Goal: Task Accomplishment & Management: Complete application form

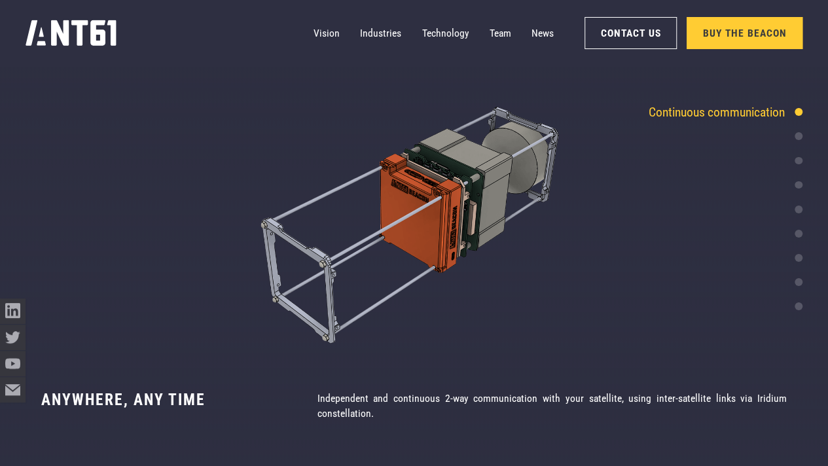
scroll to position [2321, 0]
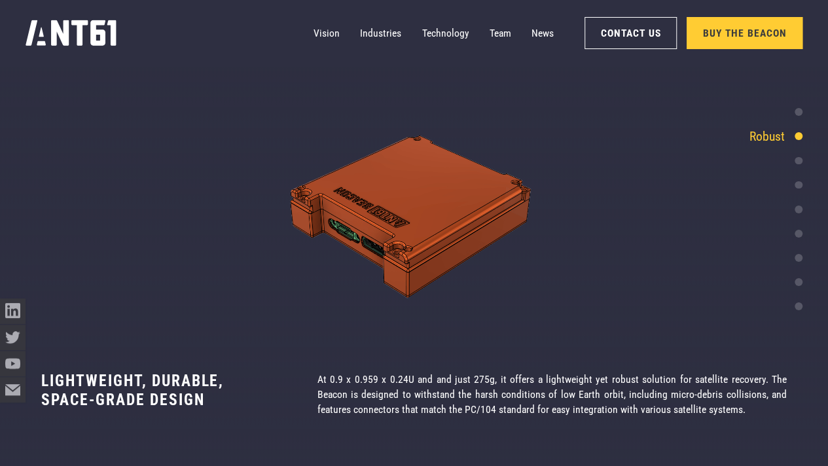
click at [795, 158] on div at bounding box center [799, 160] width 8 height 8
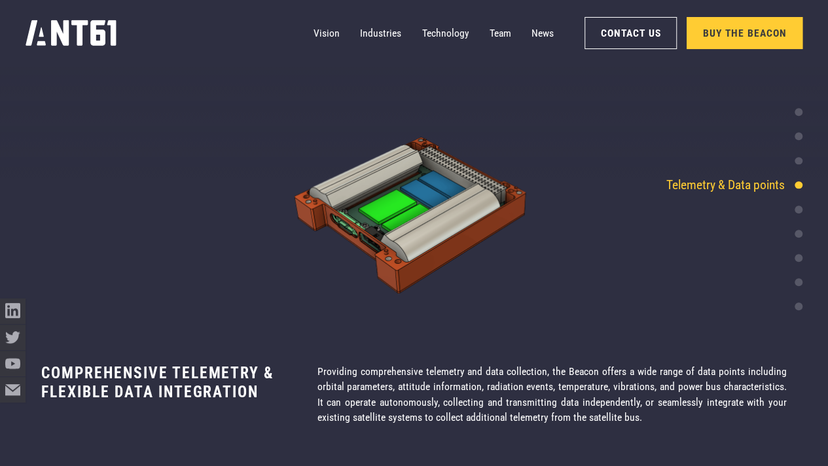
click at [799, 184] on div at bounding box center [799, 185] width 8 height 8
click at [800, 208] on div at bounding box center [799, 210] width 8 height 8
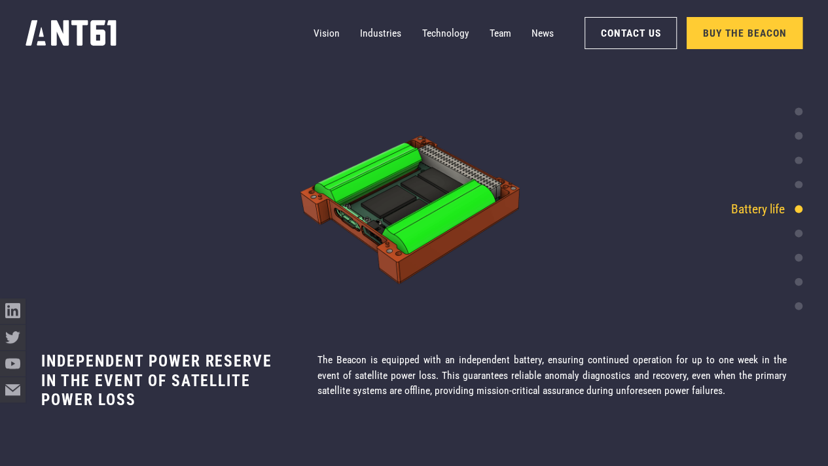
click at [799, 224] on div "Continuous communication Robust Diagnostic & recovery tool Telemetry & Data poi…" at bounding box center [726, 208] width 154 height 213
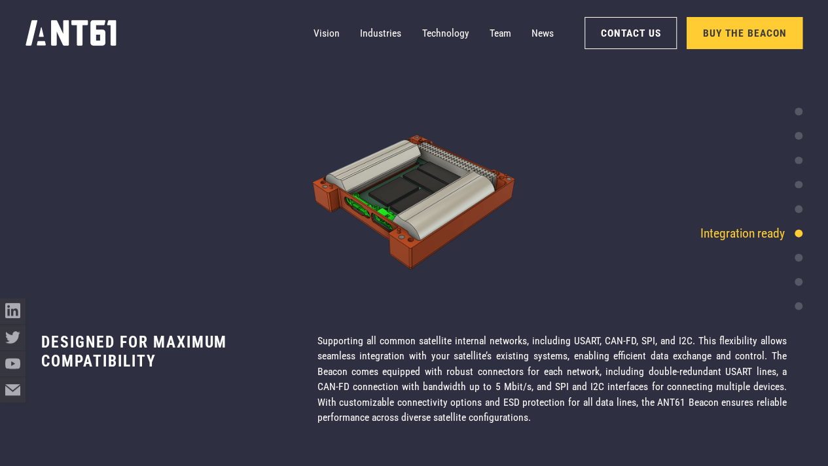
click at [797, 243] on div "Continuous communication Robust Diagnostic & recovery tool Telemetry & Data poi…" at bounding box center [726, 208] width 154 height 213
click at [797, 259] on div at bounding box center [799, 258] width 8 height 8
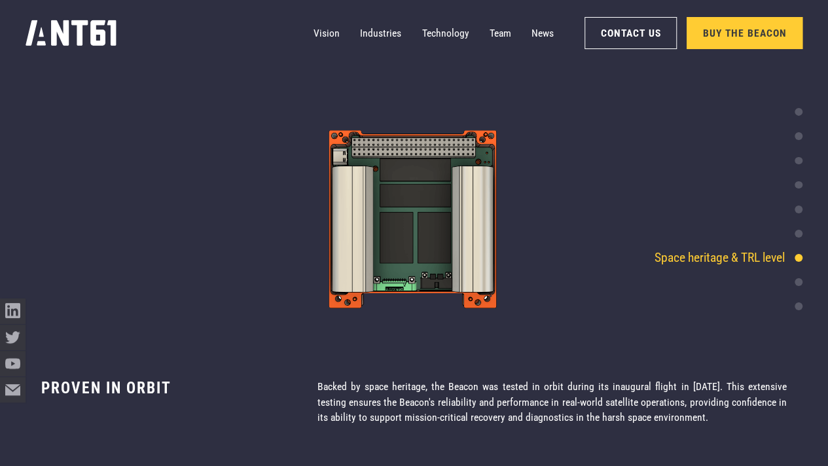
click at [799, 281] on div at bounding box center [799, 282] width 8 height 8
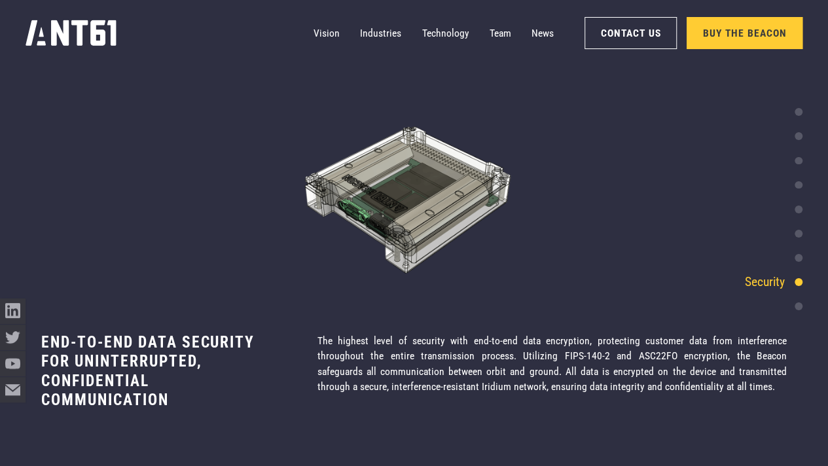
click at [795, 306] on div at bounding box center [799, 306] width 8 height 8
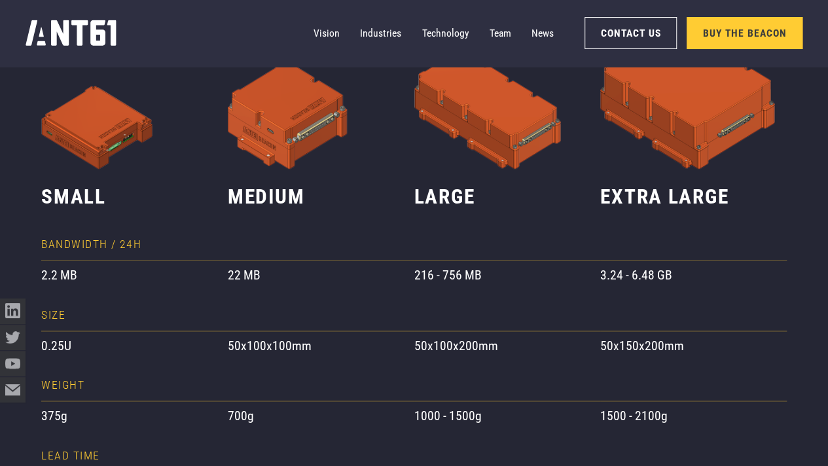
scroll to position [731, 0]
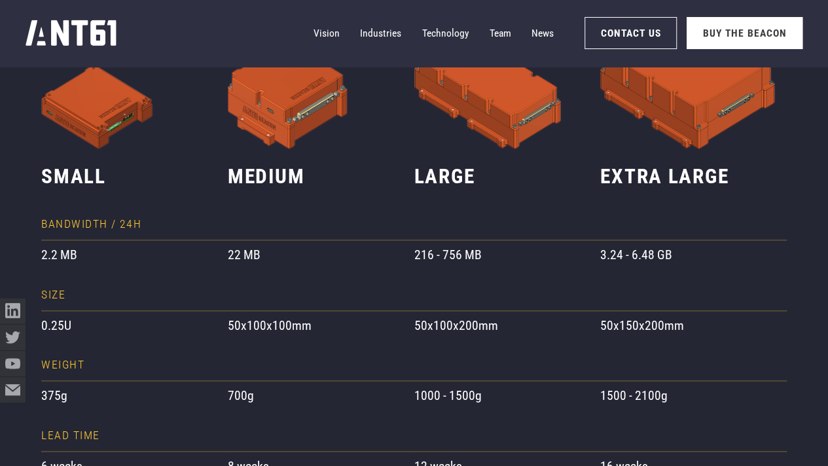
click at [698, 40] on link "Buy the Beacon" at bounding box center [745, 33] width 116 height 32
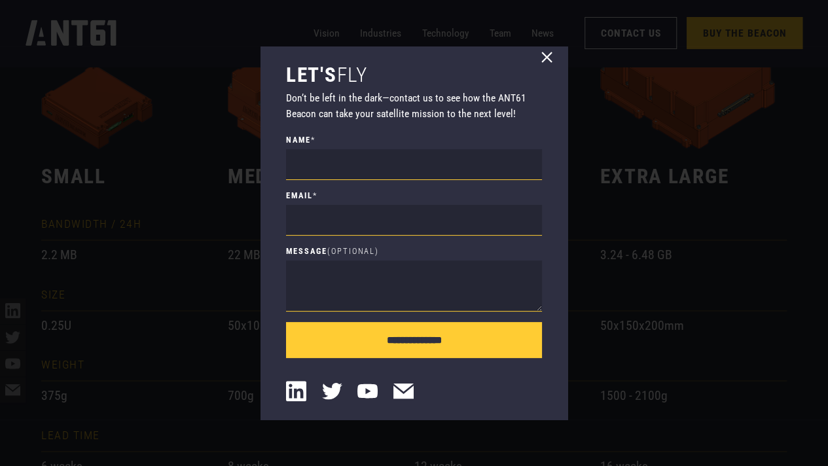
scroll to position [0, 0]
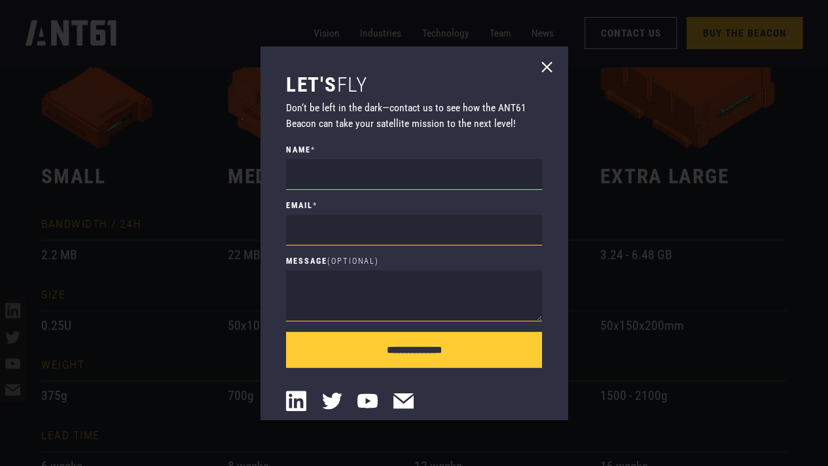
click at [530, 65] on div "**********" at bounding box center [414, 232] width 307 height 373
click at [543, 65] on icon at bounding box center [547, 67] width 10 height 10
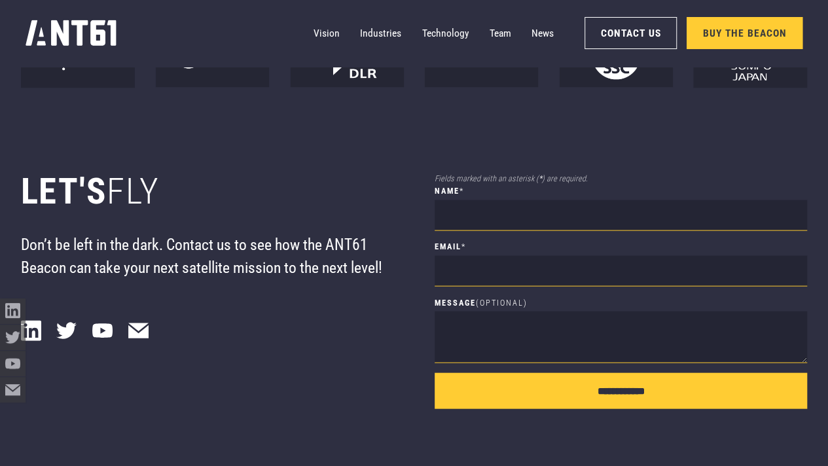
scroll to position [8752, 0]
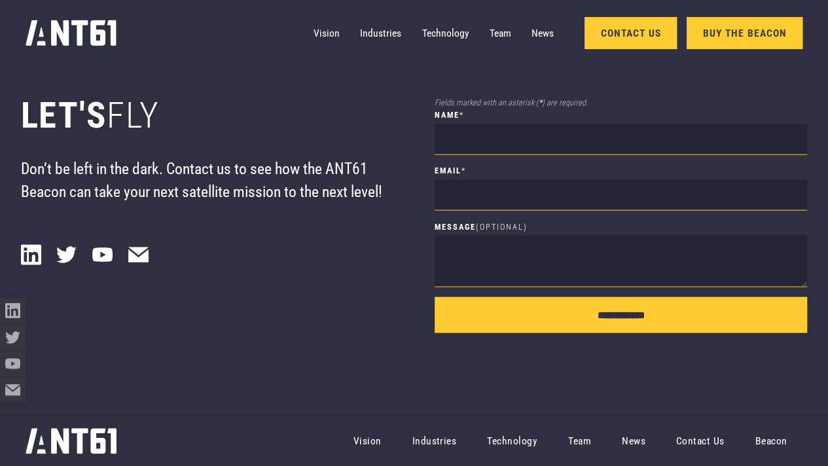
click at [631, 43] on link "Contact Us" at bounding box center [630, 33] width 92 height 32
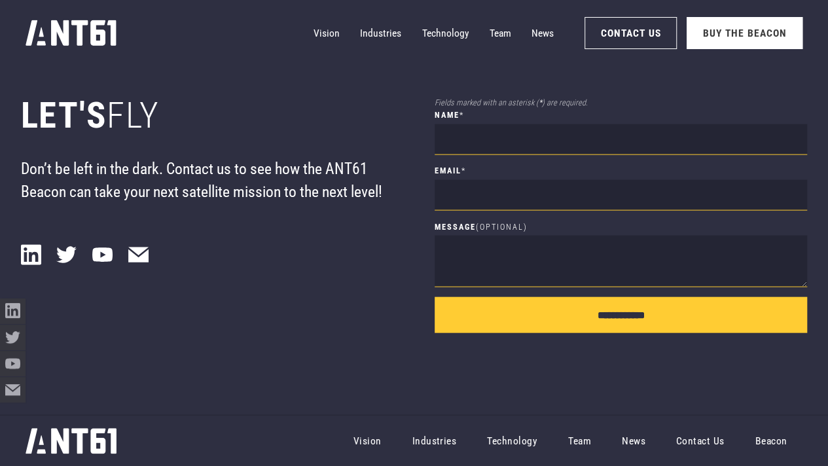
click at [743, 41] on link "Buy the Beacon" at bounding box center [745, 33] width 116 height 32
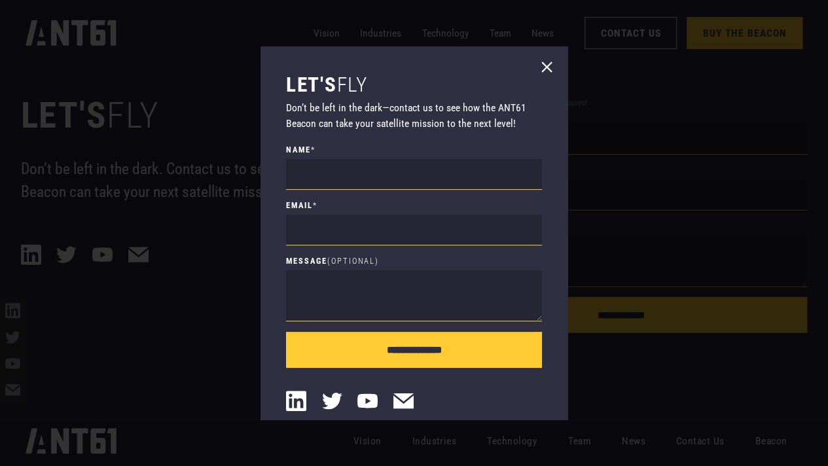
click at [542, 66] on icon at bounding box center [547, 67] width 10 height 10
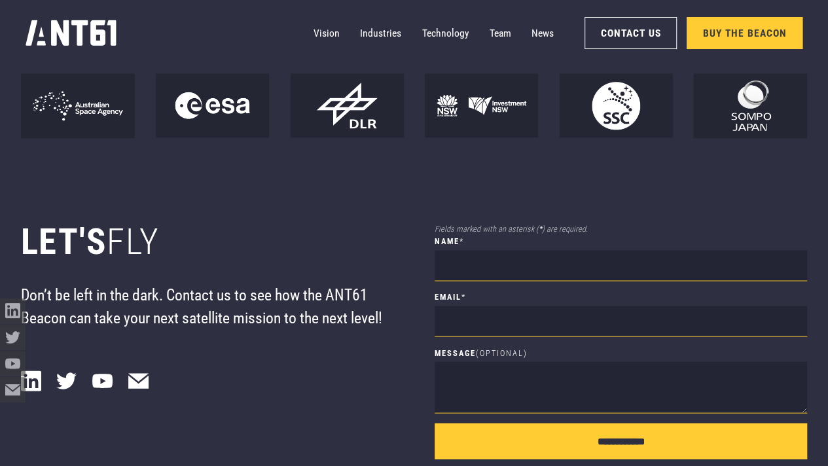
scroll to position [8752, 0]
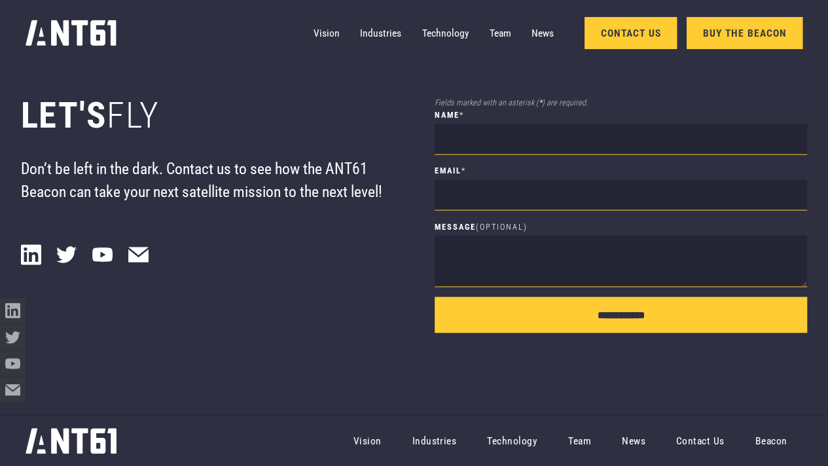
click at [609, 43] on link "Contact Us" at bounding box center [630, 33] width 92 height 32
click at [460, 128] on input "name *" at bounding box center [621, 139] width 373 height 31
type input "**********"
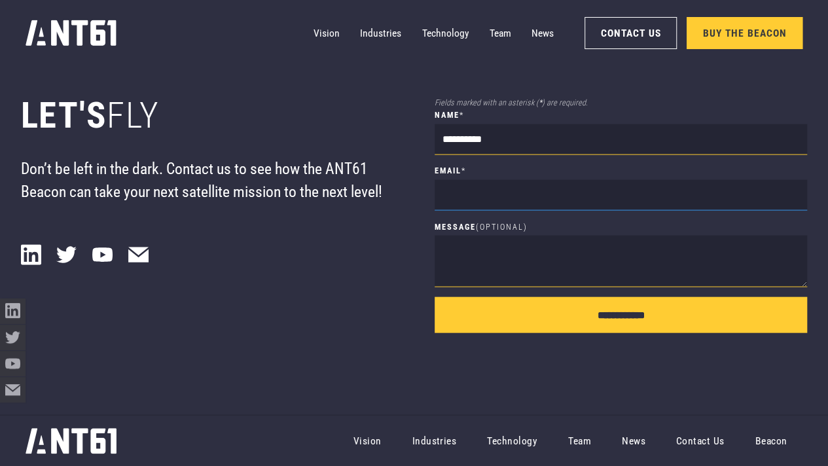
click at [465, 183] on input "Email *" at bounding box center [621, 195] width 373 height 31
type input "**********"
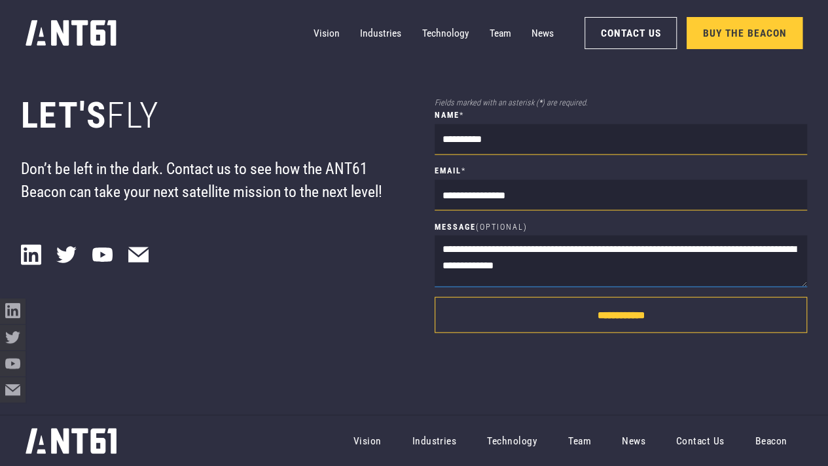
type textarea "**********"
click at [598, 312] on input "**********" at bounding box center [621, 315] width 373 height 36
type input "**********"
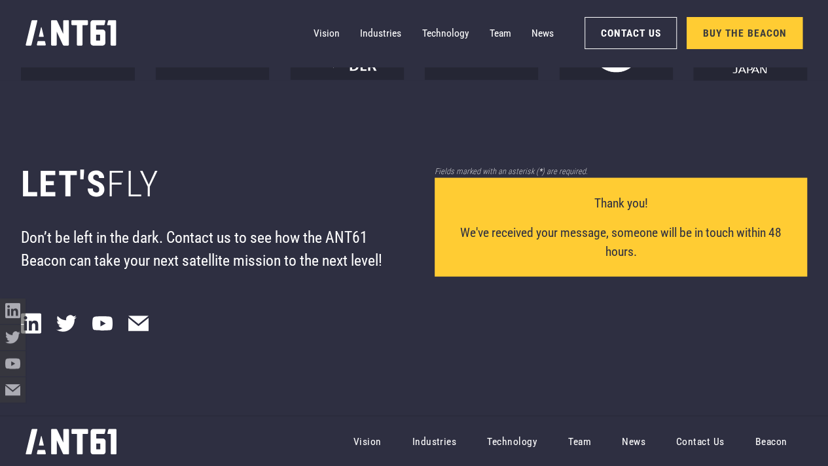
scroll to position [8684, 0]
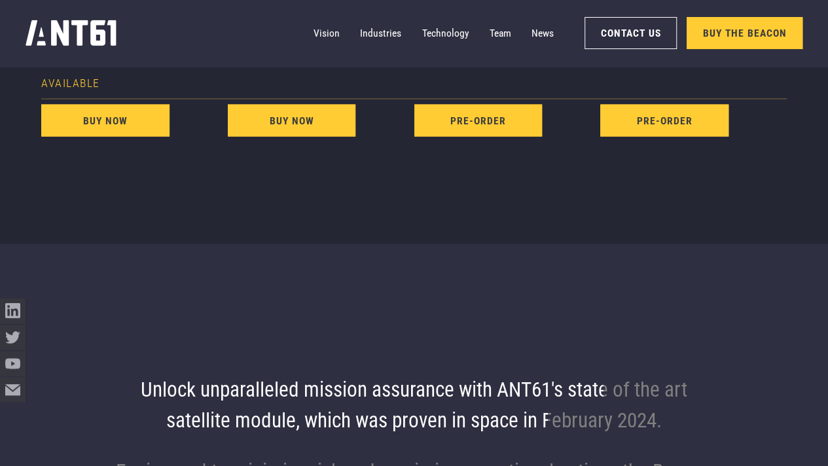
scroll to position [1178, 0]
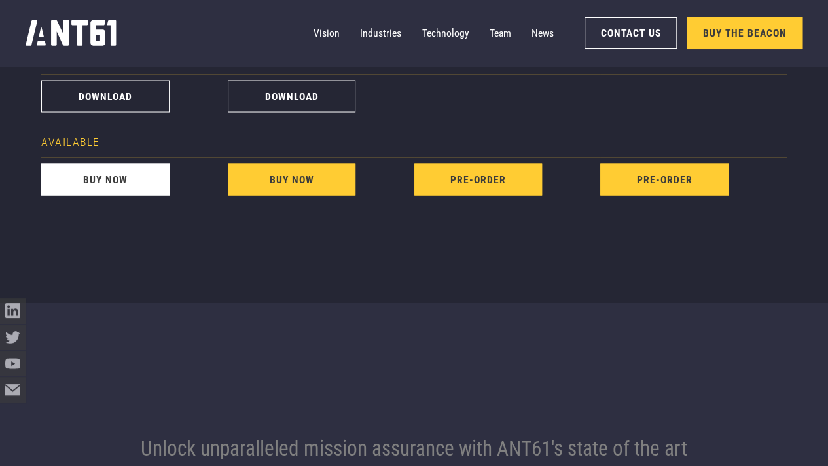
click at [139, 167] on link "buy now" at bounding box center [105, 179] width 128 height 32
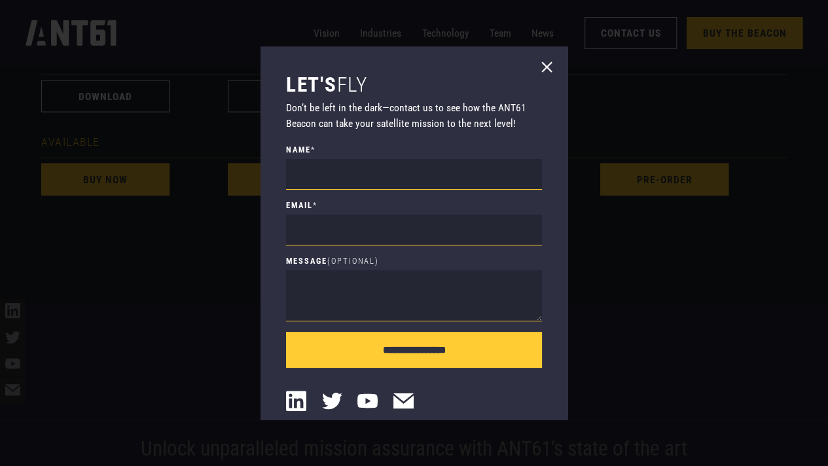
click at [542, 65] on icon at bounding box center [547, 67] width 20 height 20
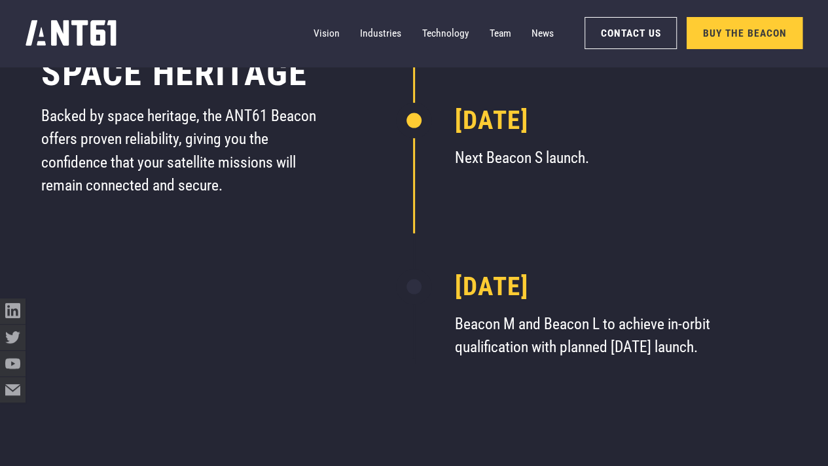
scroll to position [6215, 0]
